Goal: Find specific page/section: Find specific page/section

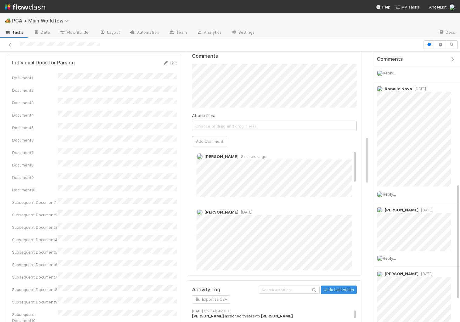
scroll to position [306, 0]
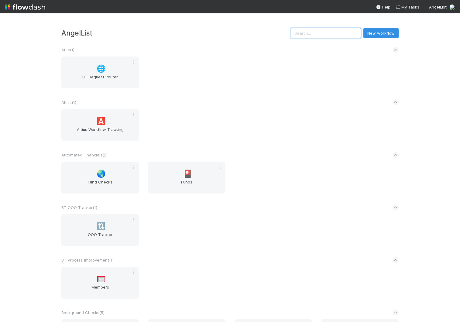
click at [329, 35] on input "text" at bounding box center [326, 33] width 70 height 10
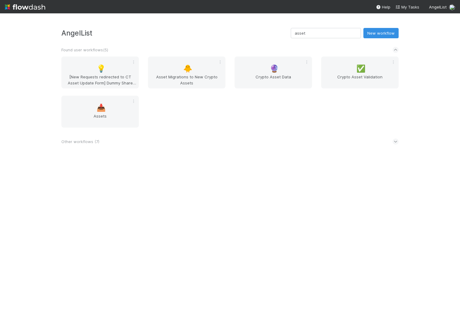
click at [79, 141] on span "Other workflows ( 7 )" at bounding box center [80, 141] width 38 height 5
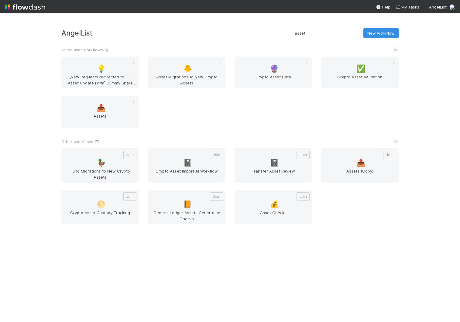
click at [266, 213] on span "Asset Checks" at bounding box center [273, 216] width 73 height 12
click at [335, 35] on input "asset" at bounding box center [326, 33] width 70 height 10
click at [335, 35] on input "deployment" at bounding box center [326, 33] width 70 height 10
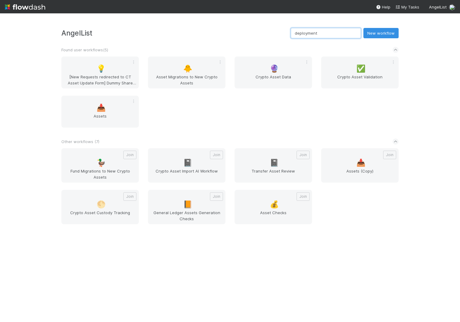
click at [335, 35] on input "deployment" at bounding box center [326, 33] width 70 height 10
click at [319, 29] on input "deployment" at bounding box center [326, 33] width 70 height 10
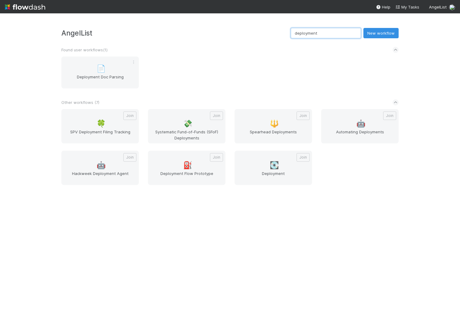
click at [319, 29] on input "deployment" at bounding box center [326, 33] width 70 height 10
click at [336, 22] on div "AngelList deployment New workflow Found user workflows ( 1 ) 📄 Deployment Doc P…" at bounding box center [230, 167] width 460 height 309
click at [332, 35] on input "deployment" at bounding box center [326, 33] width 70 height 10
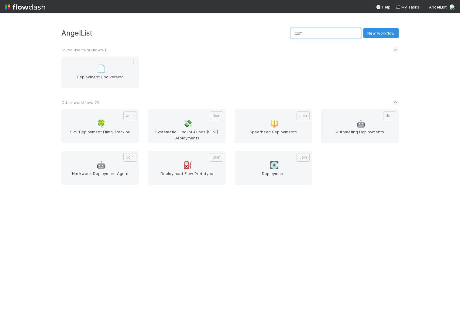
type input "comp"
click at [345, 34] on input "comp" at bounding box center [326, 33] width 70 height 10
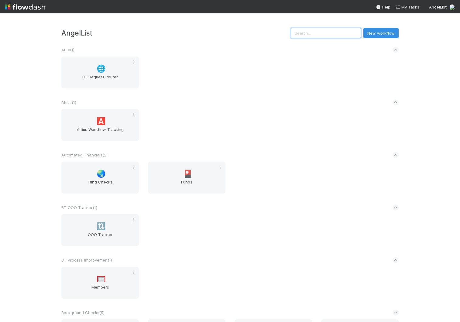
click at [340, 34] on input "text" at bounding box center [326, 33] width 70 height 10
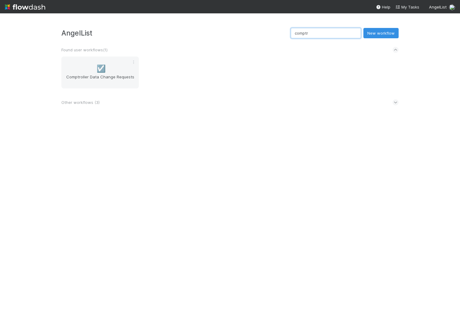
type input "comptro"
click at [113, 77] on span "Comptroller Data Change Requests" at bounding box center [100, 80] width 73 height 12
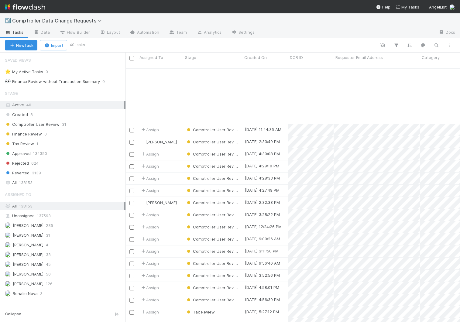
scroll to position [63, 0]
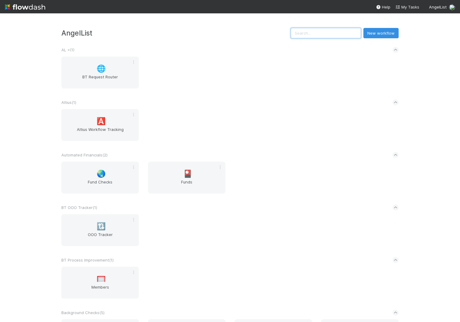
click at [340, 31] on input "text" at bounding box center [326, 33] width 70 height 10
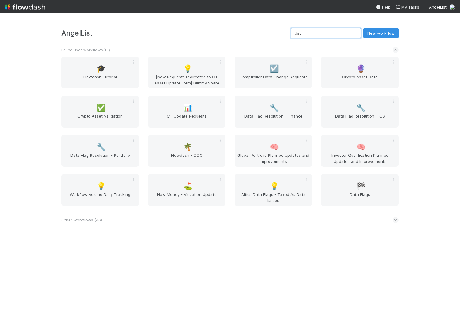
type input "data"
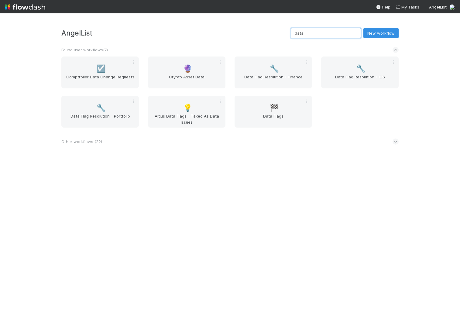
click at [330, 33] on input "data" at bounding box center [326, 33] width 70 height 10
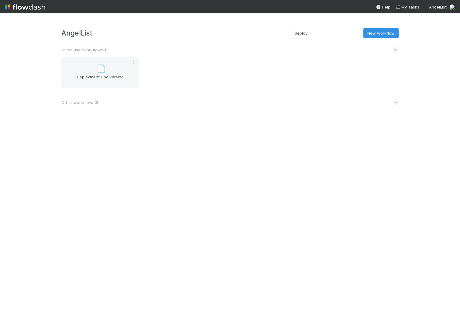
click at [396, 101] on icon at bounding box center [396, 102] width 4 height 6
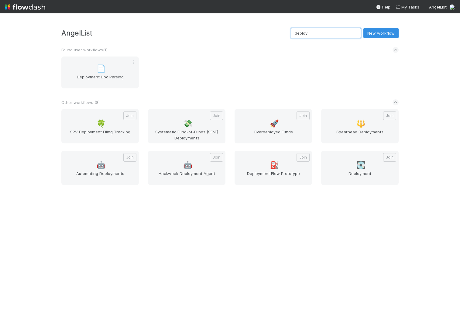
click at [334, 33] on input "deploy" at bounding box center [326, 33] width 70 height 10
type input "asset"
click at [334, 33] on input "asset" at bounding box center [326, 33] width 70 height 10
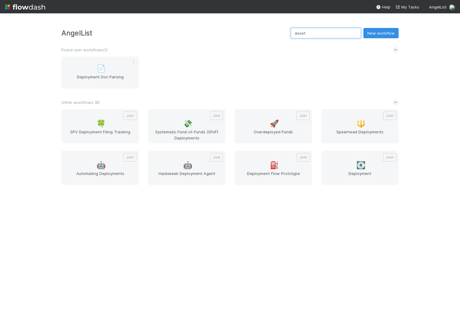
click at [334, 33] on input "asset" at bounding box center [326, 33] width 70 height 10
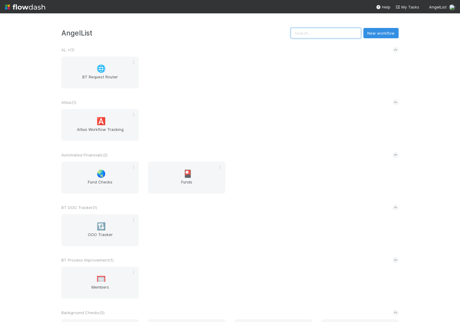
click at [333, 33] on input "text" at bounding box center [326, 33] width 70 height 10
click at [269, 61] on div "🌐 BT Request Router" at bounding box center [230, 76] width 346 height 39
click at [339, 36] on input "text" at bounding box center [326, 33] width 70 height 10
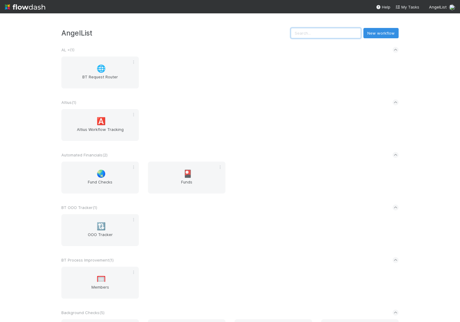
click at [339, 36] on input "text" at bounding box center [326, 33] width 70 height 10
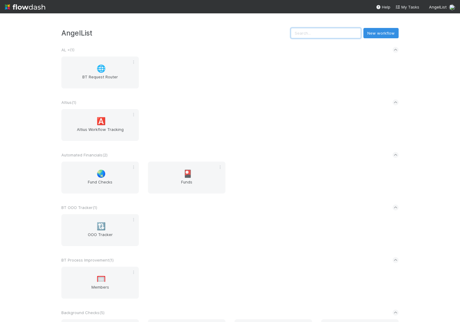
click at [332, 35] on input "text" at bounding box center [326, 33] width 70 height 10
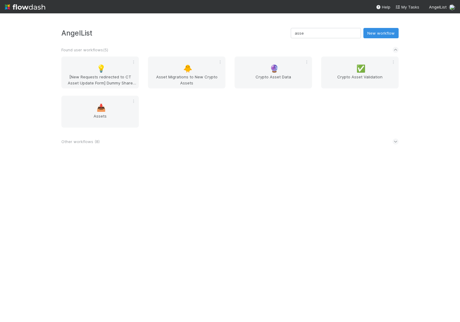
click at [93, 140] on span "Other workflows ( 8 )" at bounding box center [80, 141] width 38 height 5
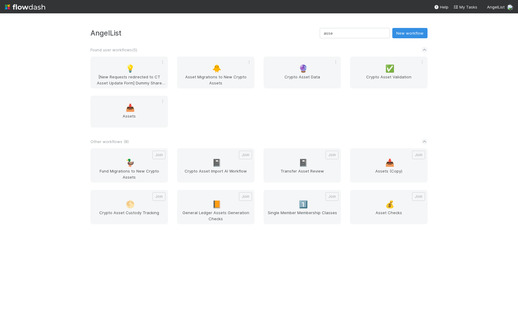
click at [57, 58] on div "AngelList asse New workflow Found user workflows ( 5 ) 💡 [New Requests redirect…" at bounding box center [259, 167] width 518 height 309
click at [355, 35] on input "asse" at bounding box center [355, 33] width 70 height 10
click at [355, 35] on input "pca" at bounding box center [355, 33] width 70 height 10
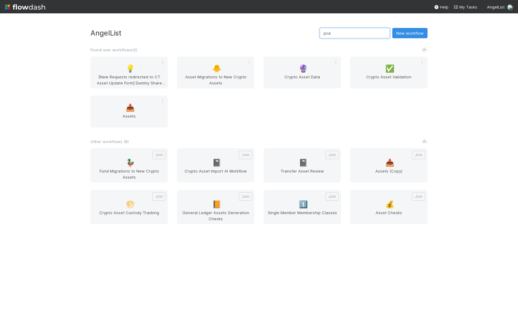
click at [355, 35] on input "pca" at bounding box center [355, 33] width 70 height 10
type input "pca"
click at [300, 39] on div "AngelList pca New workflow Found user workflows ( 5 ) 💡 [New Requests redirecte…" at bounding box center [259, 130] width 346 height 204
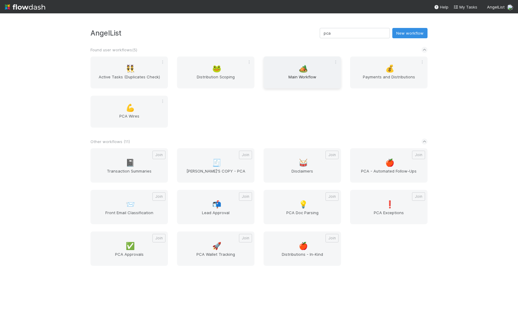
click at [300, 72] on span "🏕️" at bounding box center [303, 69] width 9 height 8
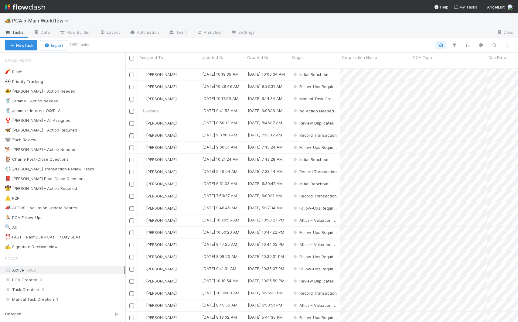
scroll to position [254, 388]
click at [86, 33] on span "Flow Builder" at bounding box center [75, 32] width 30 height 6
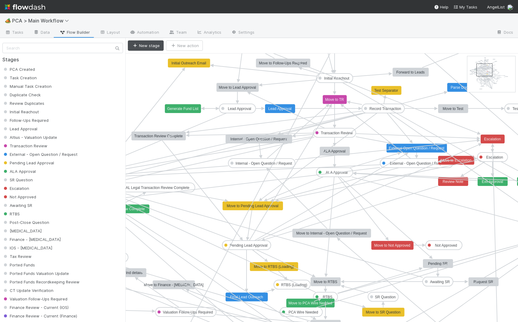
drag, startPoint x: 476, startPoint y: 64, endPoint x: 485, endPoint y: 71, distance: 11.7
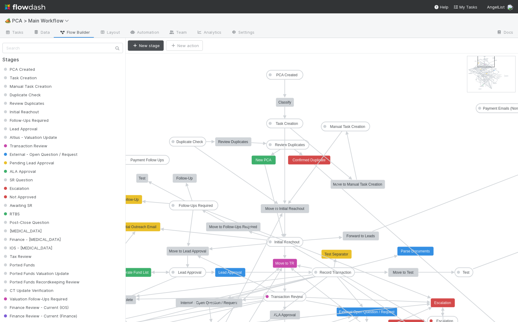
drag, startPoint x: 485, startPoint y: 71, endPoint x: 487, endPoint y: 64, distance: 7.6
click at [147, 33] on link "Automation" at bounding box center [144, 33] width 39 height 10
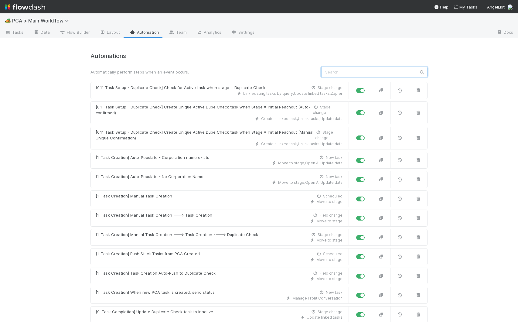
click at [349, 71] on input "text" at bounding box center [375, 72] width 106 height 10
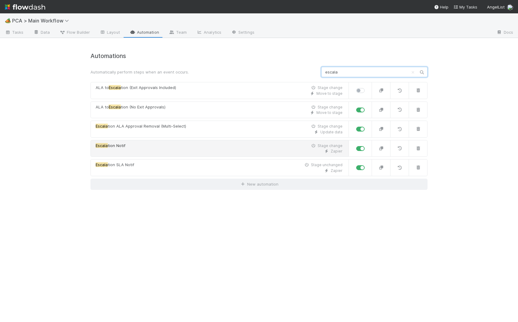
type input "escala"
click at [199, 151] on div "Zapier" at bounding box center [219, 151] width 247 height 5
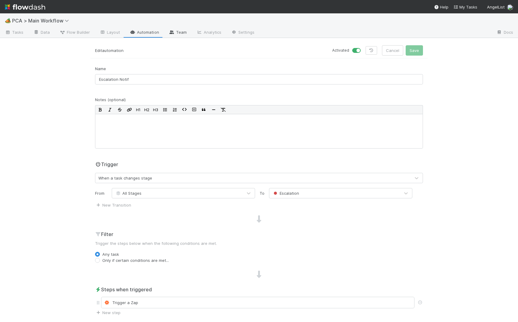
click at [178, 32] on link "Team" at bounding box center [178, 33] width 28 height 10
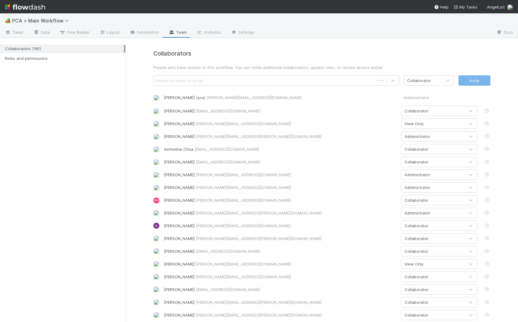
click at [298, 52] on h4 "Collaborators" at bounding box center [321, 53] width 337 height 7
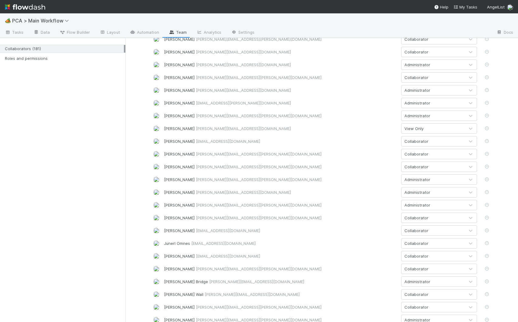
click at [123, 115] on div "Collaborators (181) Roles and permissions" at bounding box center [63, 180] width 126 height 284
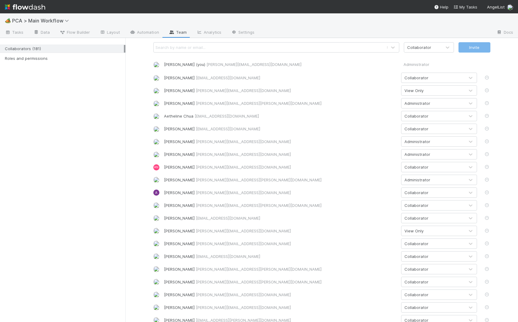
scroll to position [0, 0]
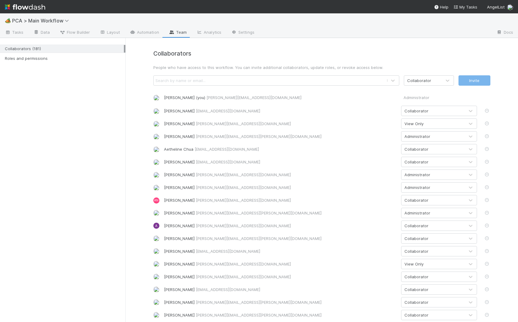
click at [97, 87] on div "Collaborators (181) Roles and permissions" at bounding box center [63, 180] width 126 height 284
click at [16, 32] on span "Tasks" at bounding box center [14, 32] width 19 height 6
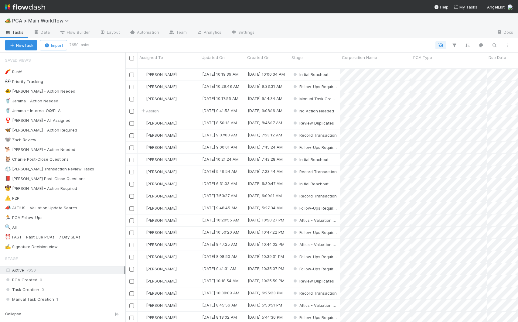
scroll to position [254, 388]
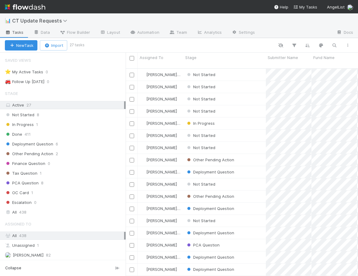
scroll to position [0, 0]
click at [56, 197] on div "Not Started 8 In Progress 1 Done 411 Deployment Question 6 Other Pending Action…" at bounding box center [63, 159] width 126 height 96
click at [176, 34] on link "Team" at bounding box center [178, 33] width 28 height 10
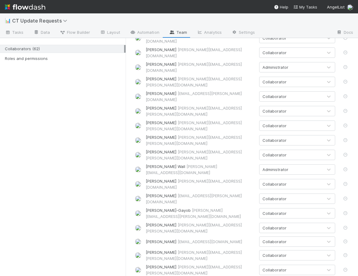
scroll to position [430, 0]
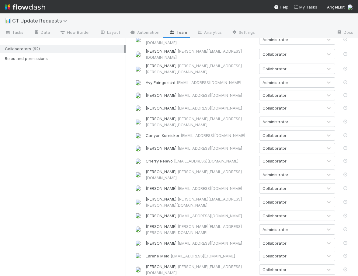
scroll to position [0, 0]
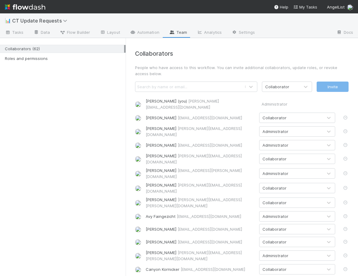
click at [168, 88] on div "Search by name or email..." at bounding box center [162, 87] width 50 height 6
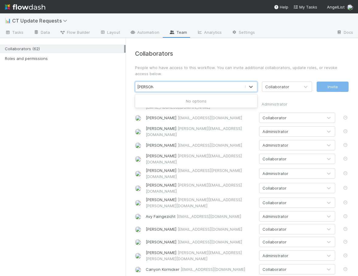
type input "josh tarr"
click at [104, 170] on div "Collaborators (62) Roles and permissions" at bounding box center [63, 157] width 126 height 238
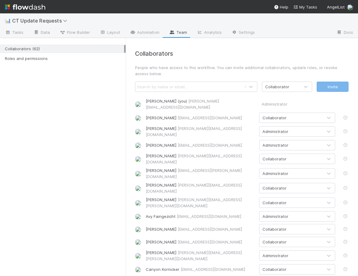
scroll to position [363, 0]
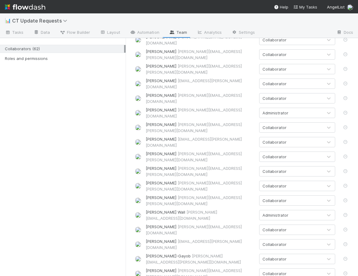
click at [71, 115] on div "Collaborators (62) Roles and permissions" at bounding box center [63, 157] width 126 height 238
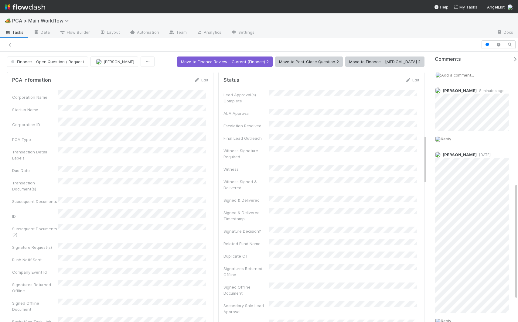
scroll to position [306, 0]
